Goal: Task Accomplishment & Management: Manage account settings

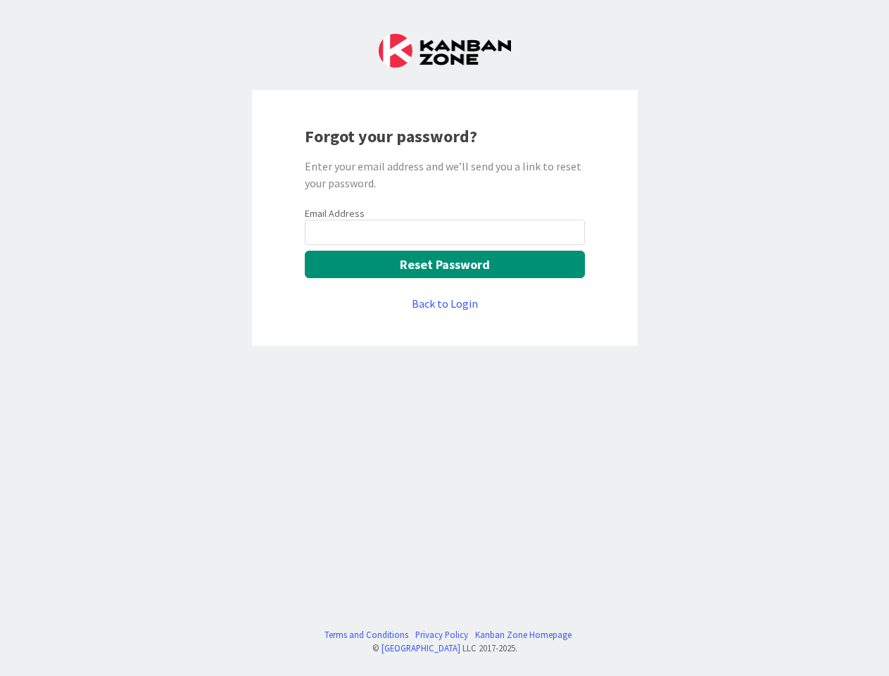
click at [444, 338] on div "Forgot your password? Enter your email address and we’ll send you a link to res…" at bounding box center [445, 218] width 386 height 256
click at [445, 264] on button "Reset Password" at bounding box center [445, 264] width 280 height 27
